Goal: Task Accomplishment & Management: Use online tool/utility

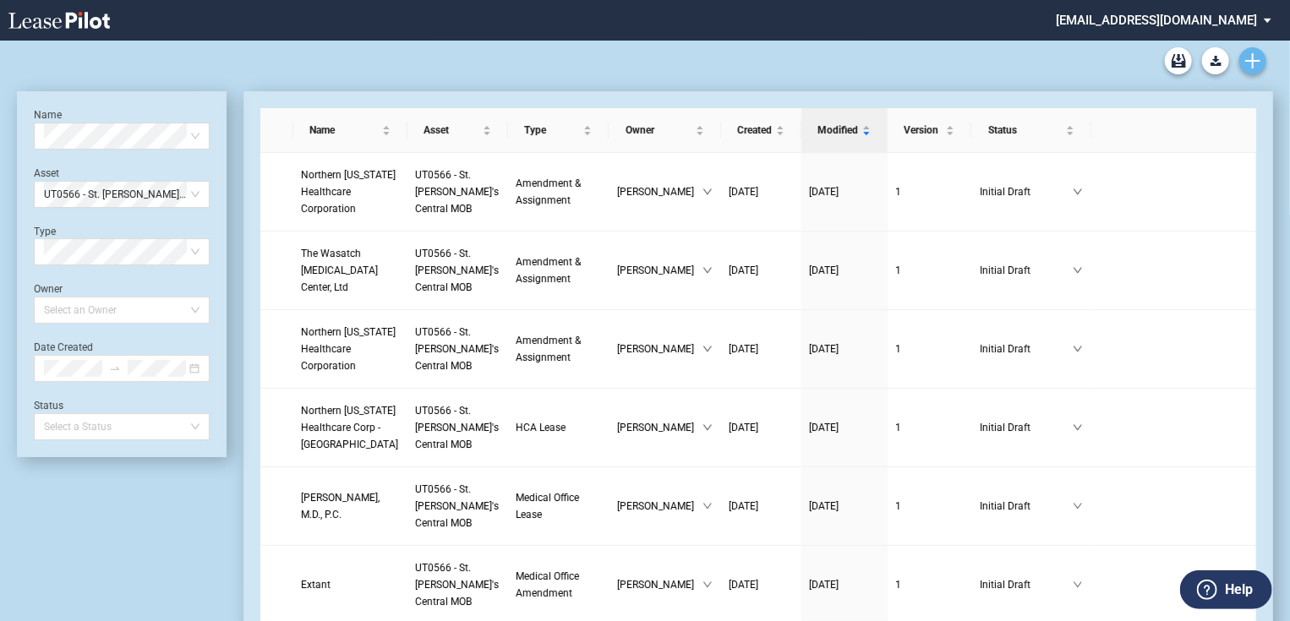
click at [1253, 63] on use "Create new document" at bounding box center [1252, 60] width 15 height 15
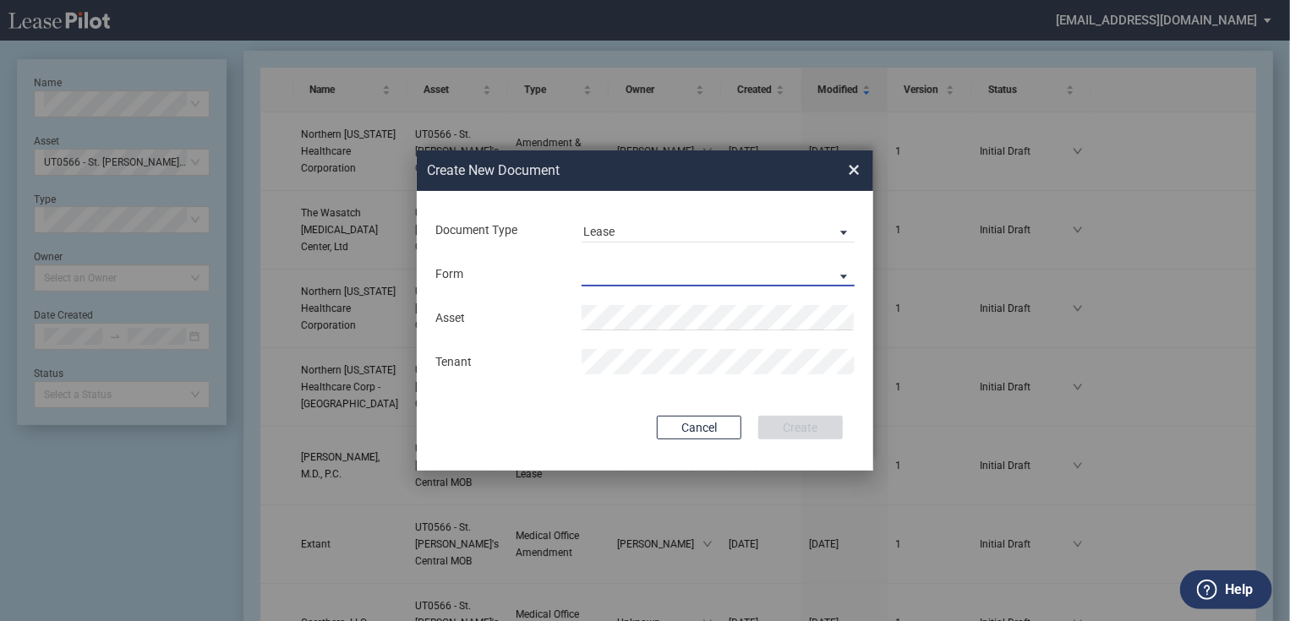
click at [656, 264] on md-select "Medical Office Lease Scottsdale Lease Louisville Lease [GEOGRAPHIC_DATA] [GEOGR…" at bounding box center [718, 273] width 273 height 25
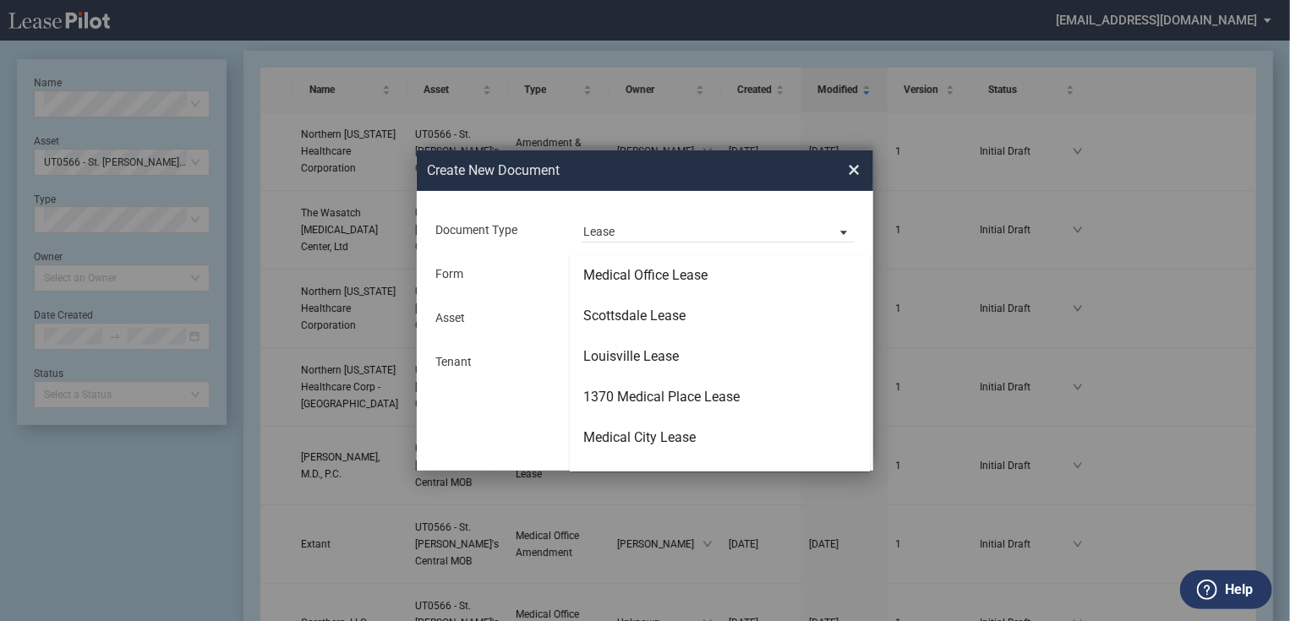
click at [650, 269] on div "Medical Office Lease" at bounding box center [645, 275] width 124 height 19
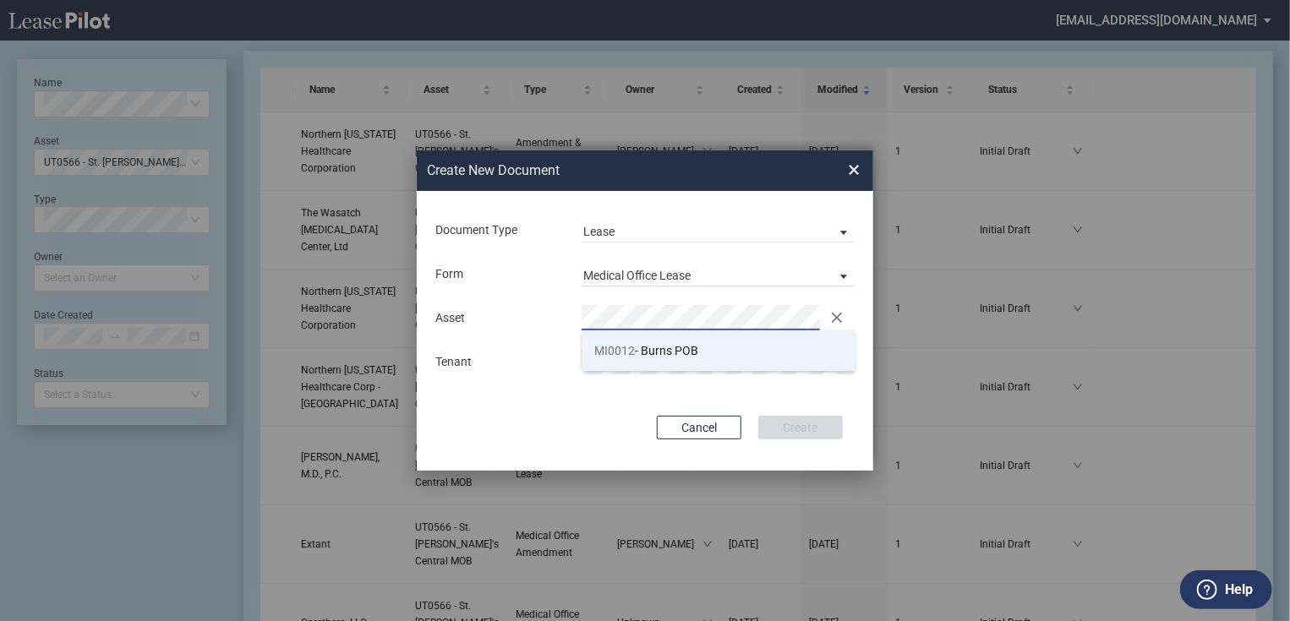
click at [663, 358] on li "MI0012 - Burns POB" at bounding box center [719, 351] width 273 height 41
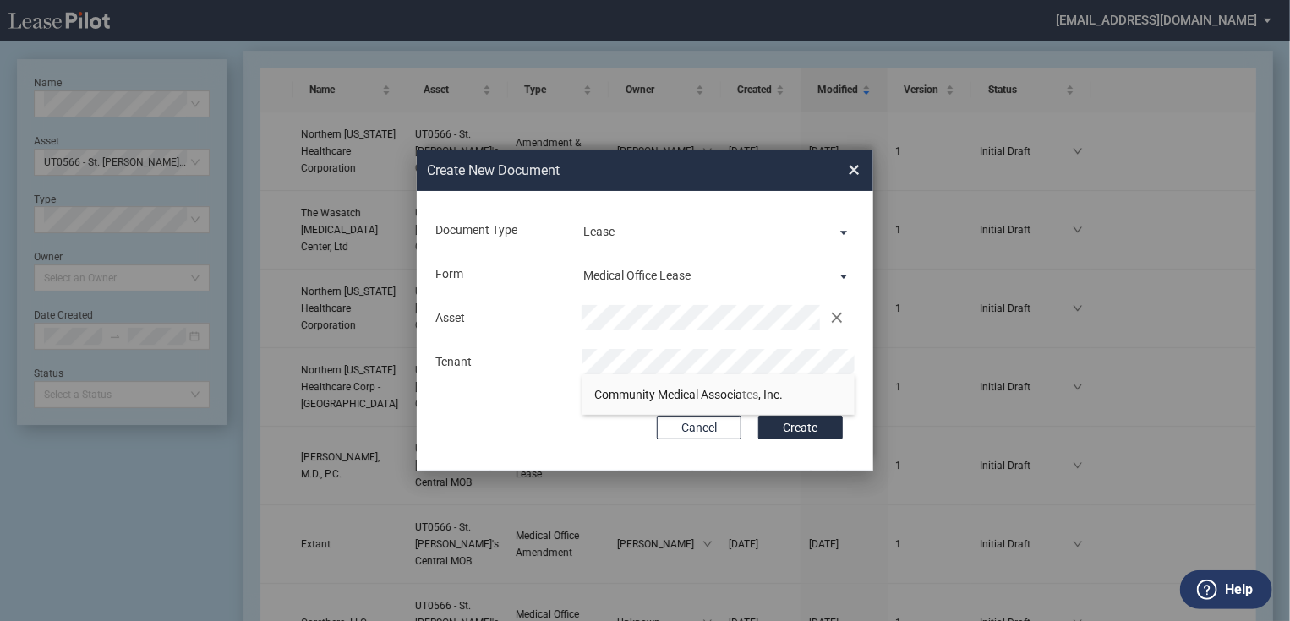
click at [758, 416] on button "Create" at bounding box center [800, 428] width 85 height 24
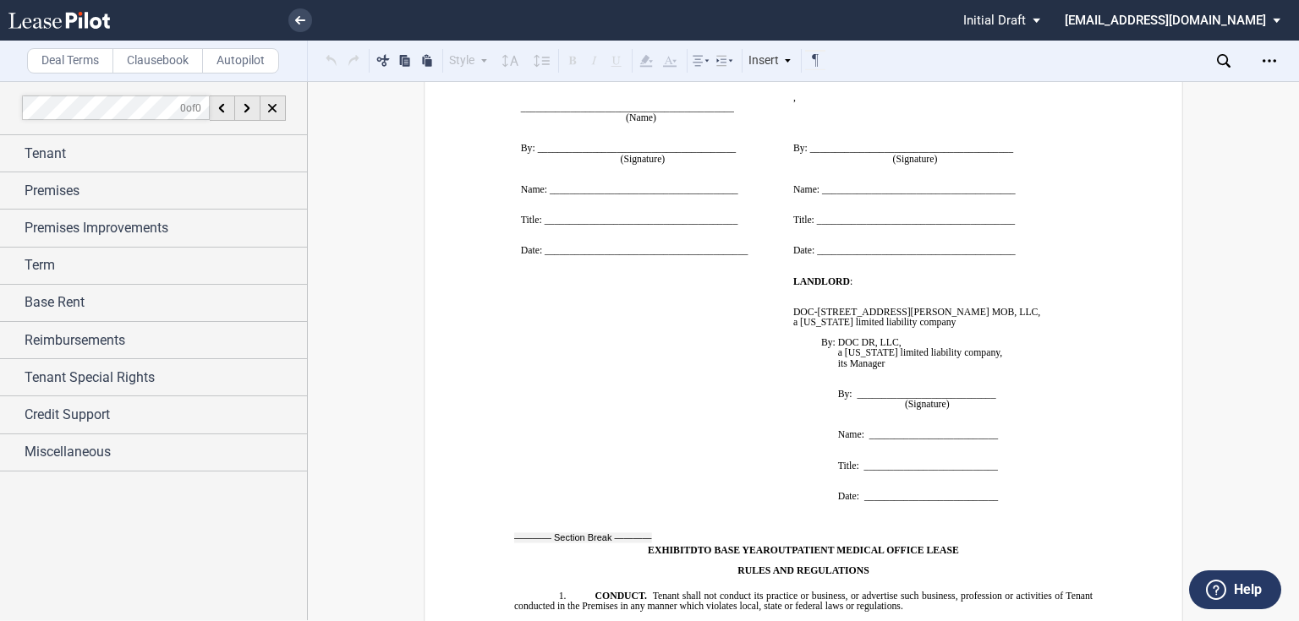
scroll to position [15151, 0]
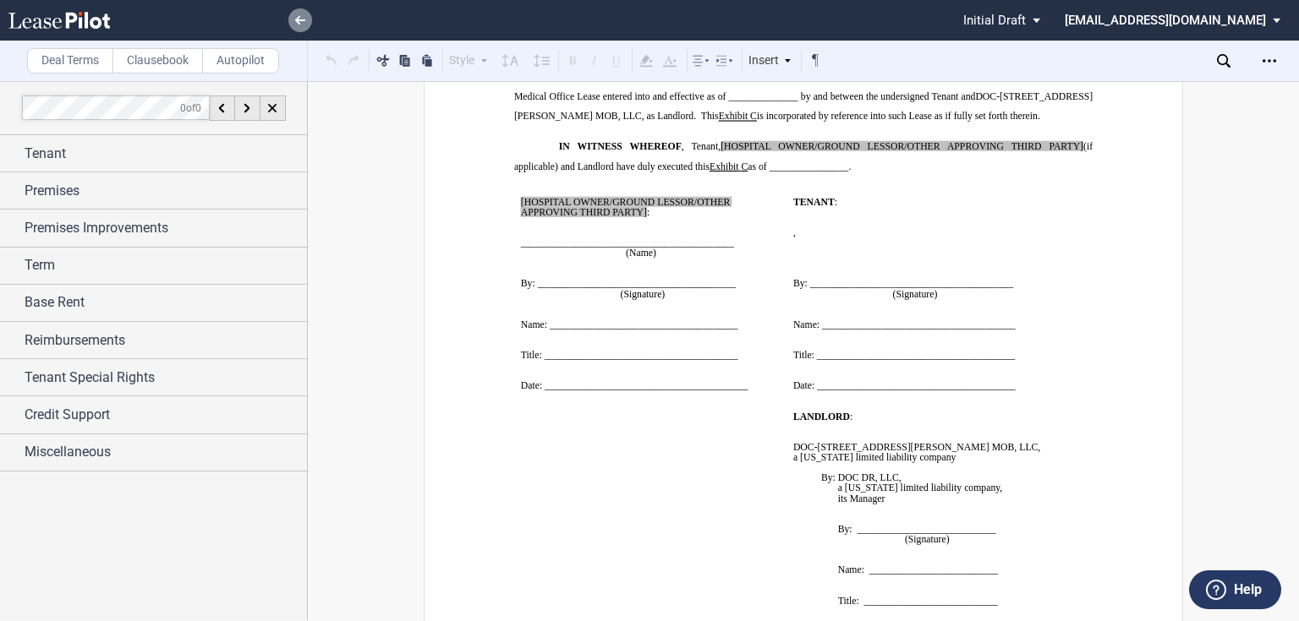
click at [304, 26] on link at bounding box center [300, 20] width 24 height 24
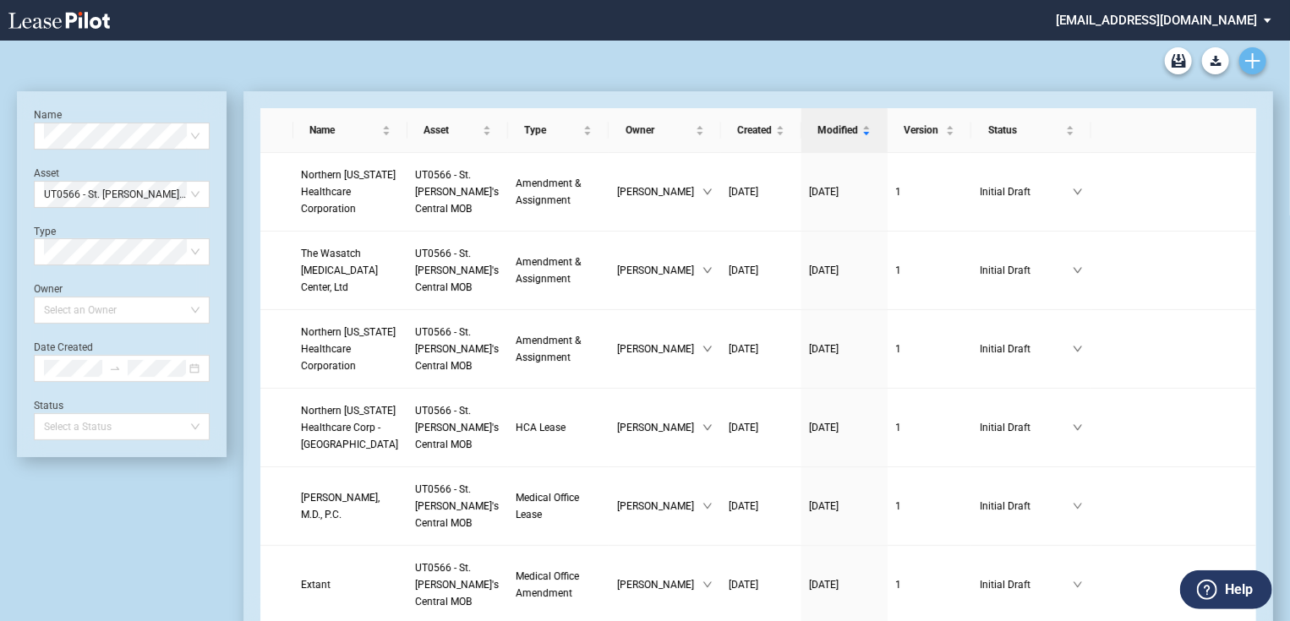
click at [1259, 58] on icon "Create new document" at bounding box center [1252, 60] width 15 height 15
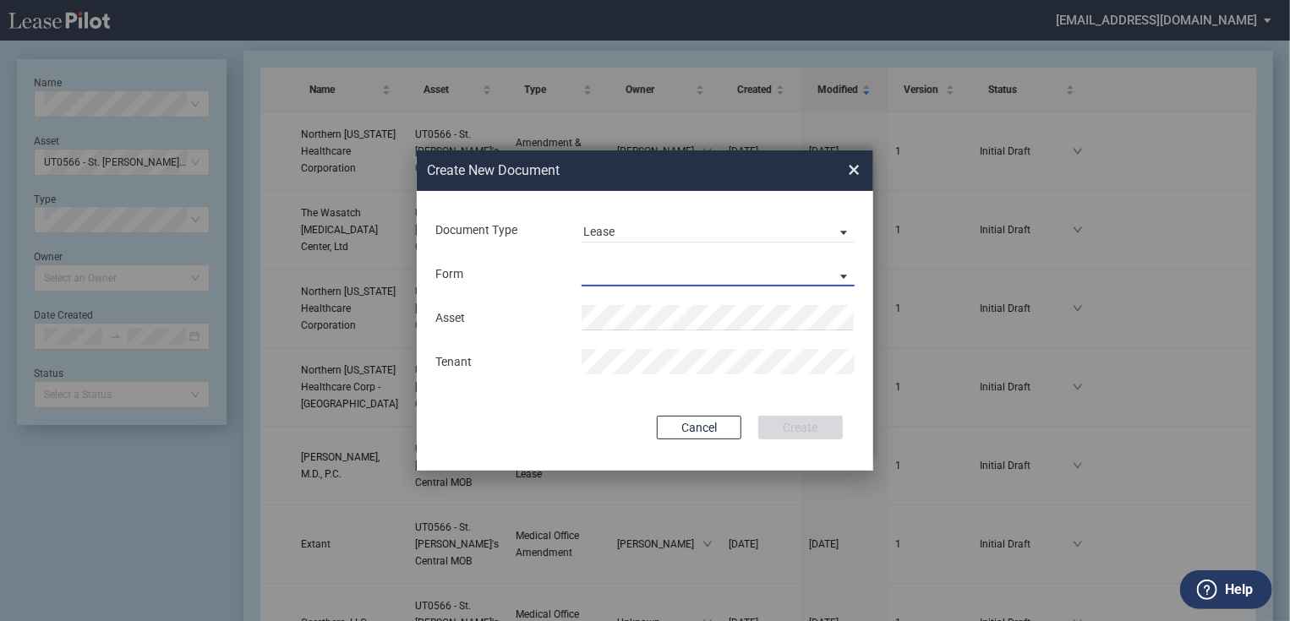
click at [610, 274] on md-select "Medical Office Lease Scottsdale Lease Louisville Lease [GEOGRAPHIC_DATA] [GEOGR…" at bounding box center [718, 273] width 273 height 25
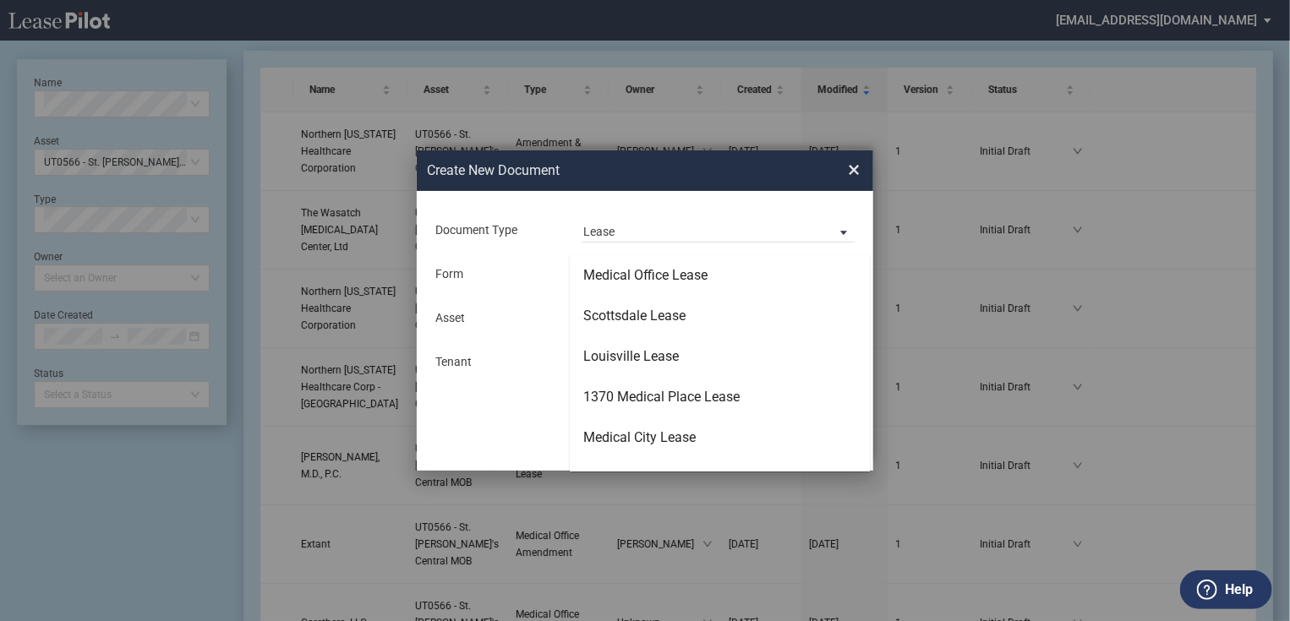
click at [610, 274] on div "Medical Office Lease" at bounding box center [645, 275] width 124 height 19
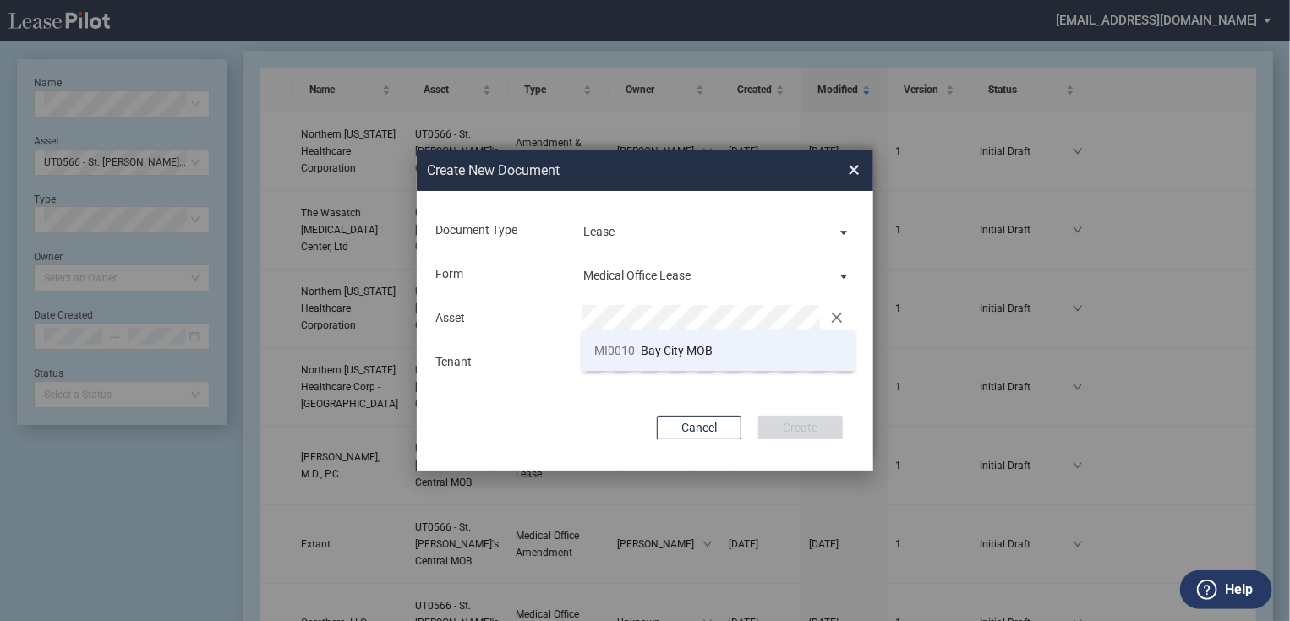
click at [656, 338] on li "MI0010 - Bay City MOB" at bounding box center [719, 351] width 273 height 41
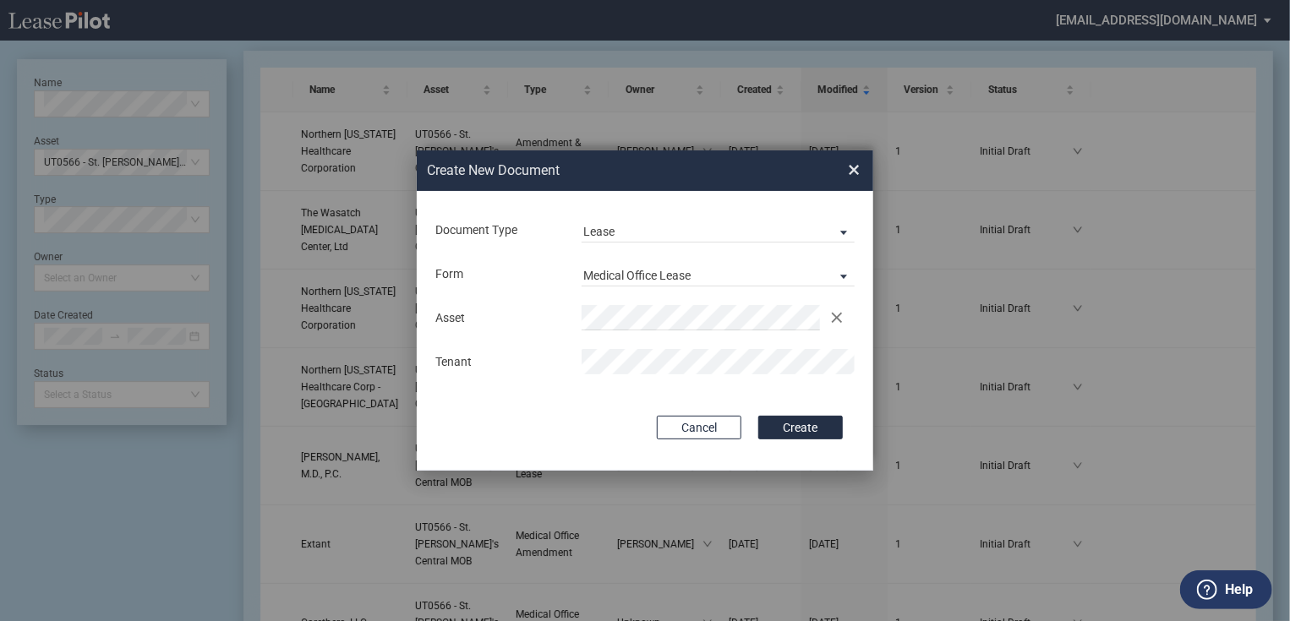
click at [758, 416] on button "Create" at bounding box center [800, 428] width 85 height 24
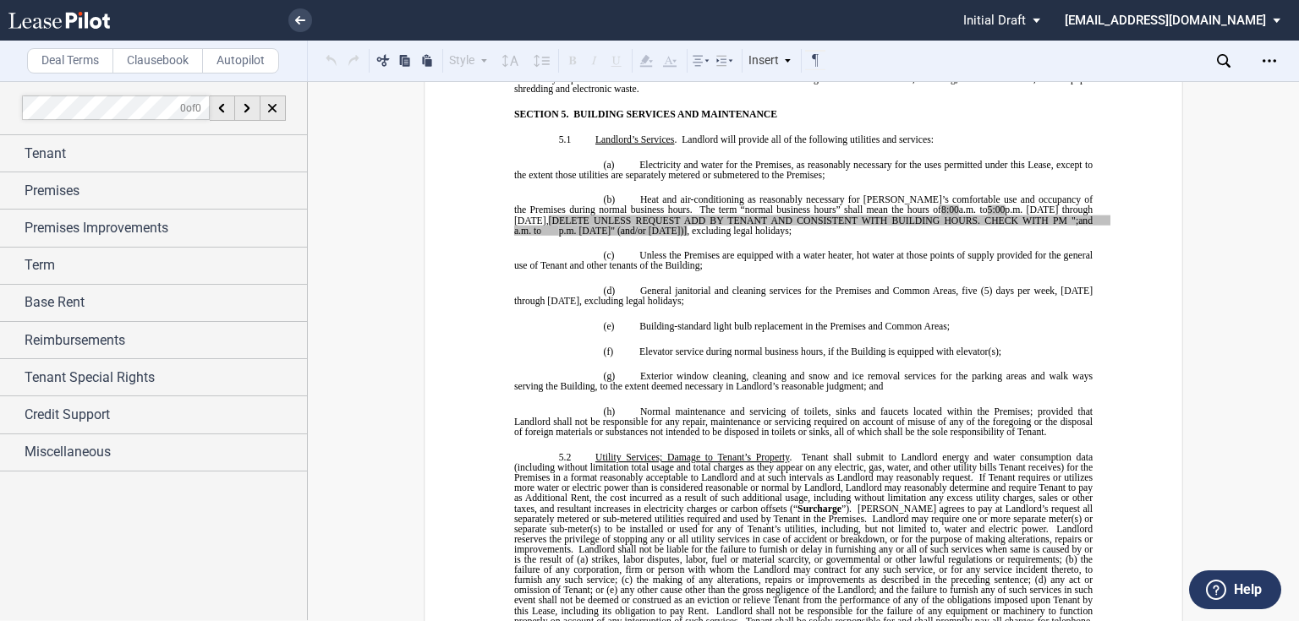
scroll to position [4126, 0]
